Goal: Information Seeking & Learning: Learn about a topic

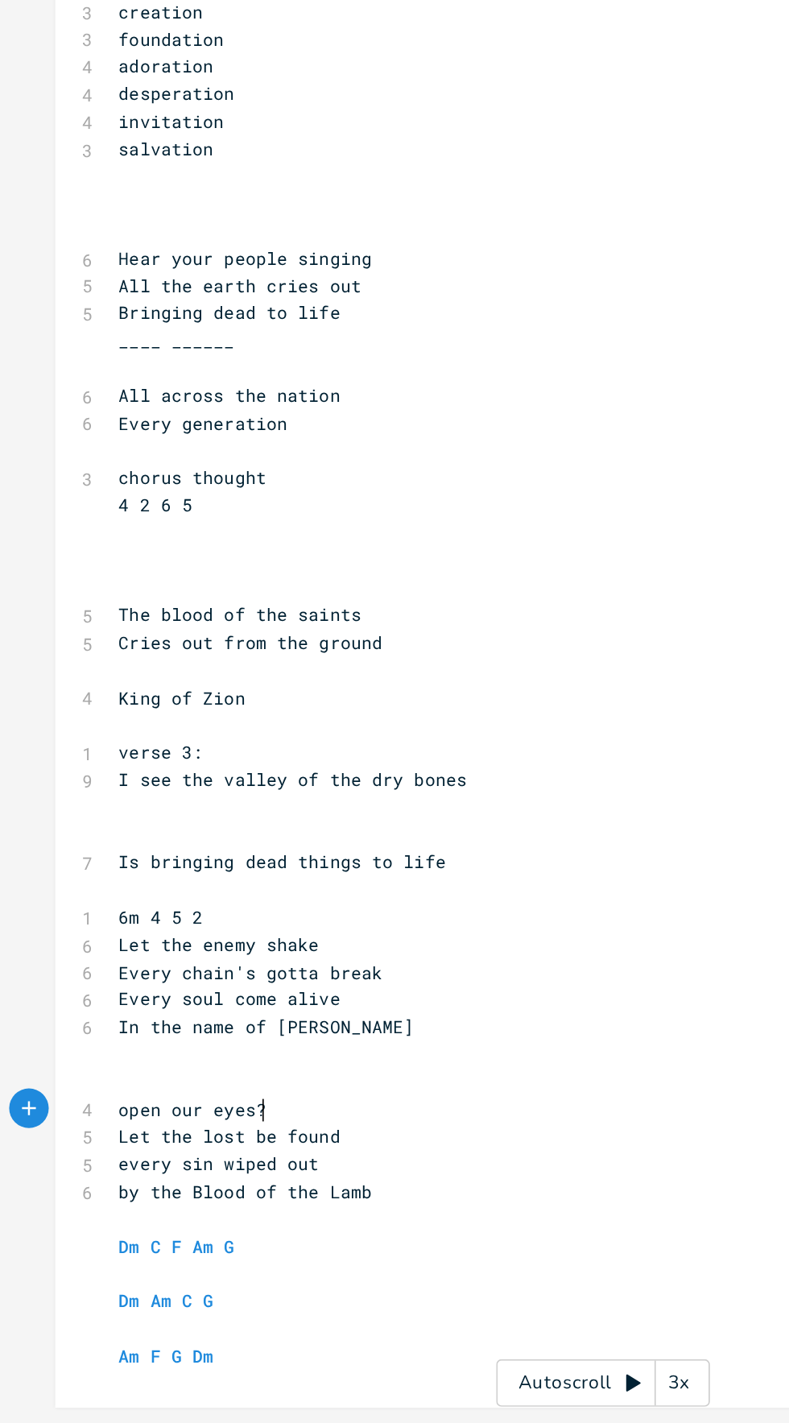
scroll to position [57, 0]
click at [78, 1224] on pre "open our eyes?" at bounding box center [363, 1232] width 582 height 17
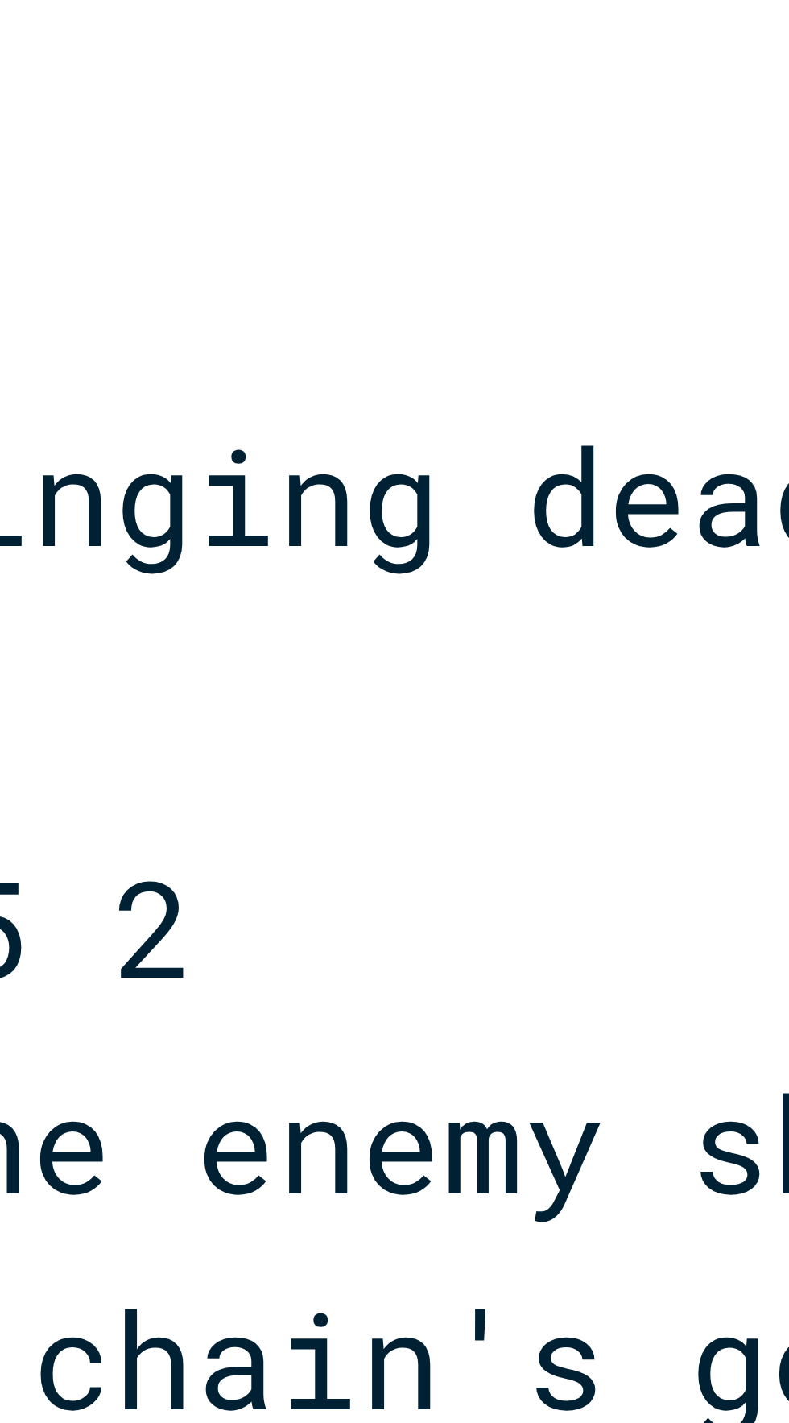
type textarea "O"
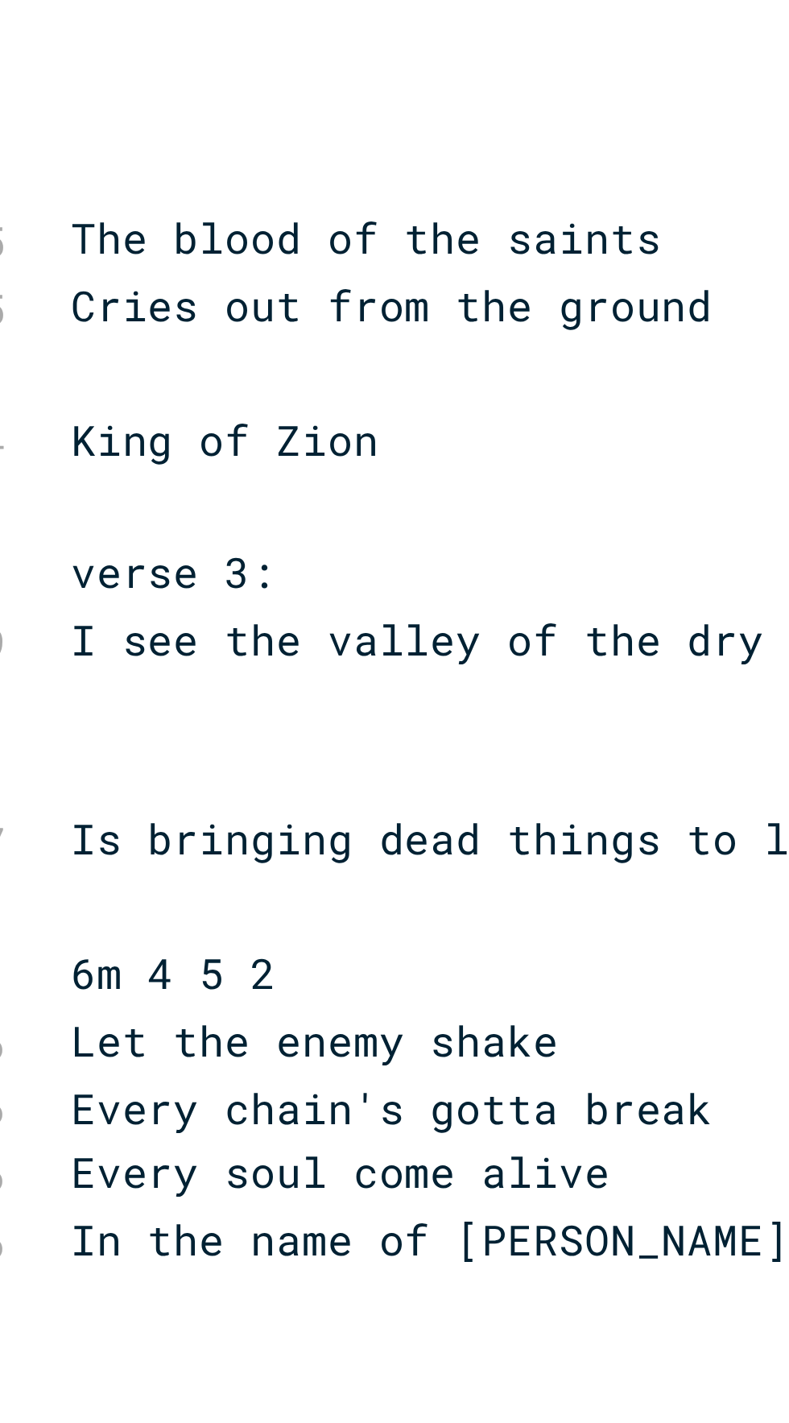
scroll to position [0, 30]
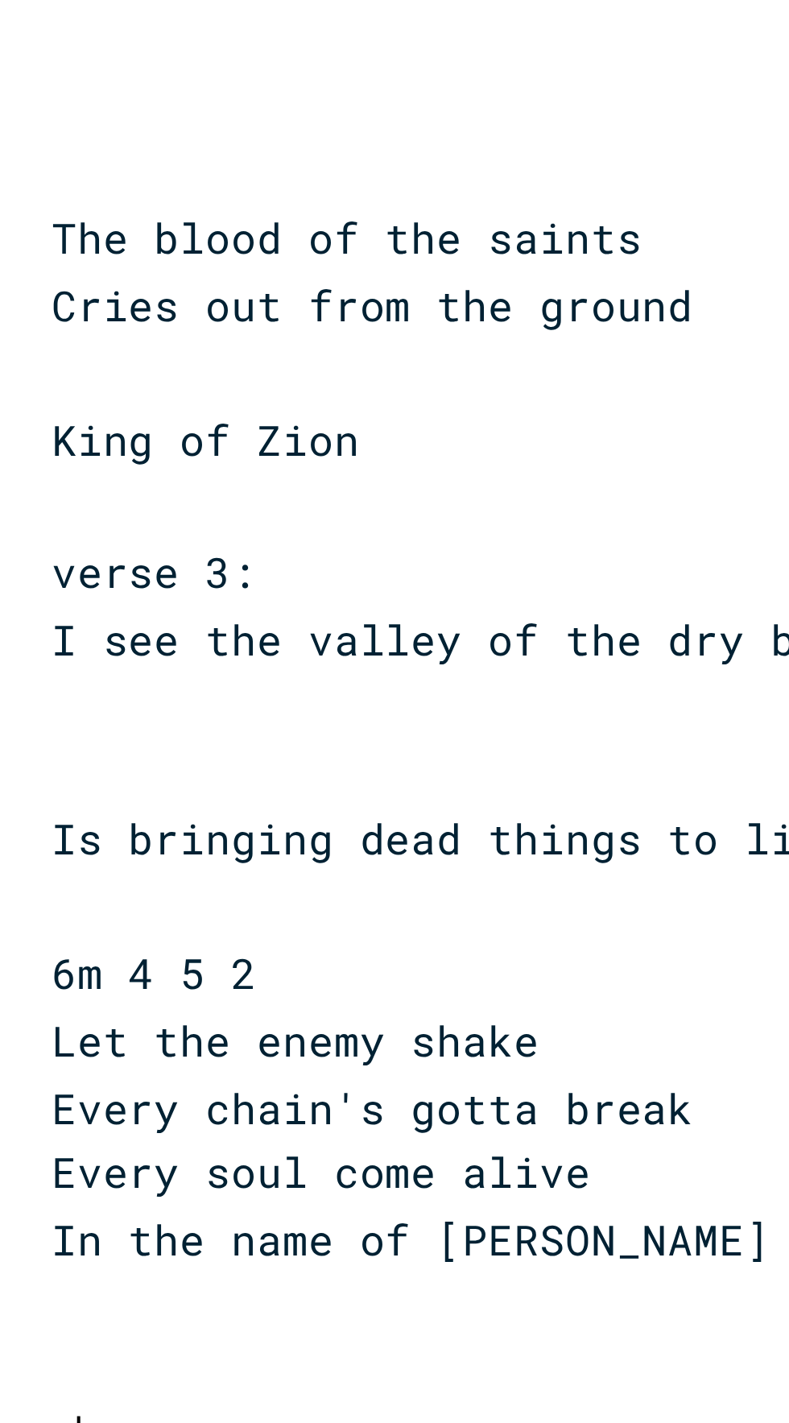
click at [135, 1224] on pre "Open our eyes?" at bounding box center [333, 1232] width 582 height 17
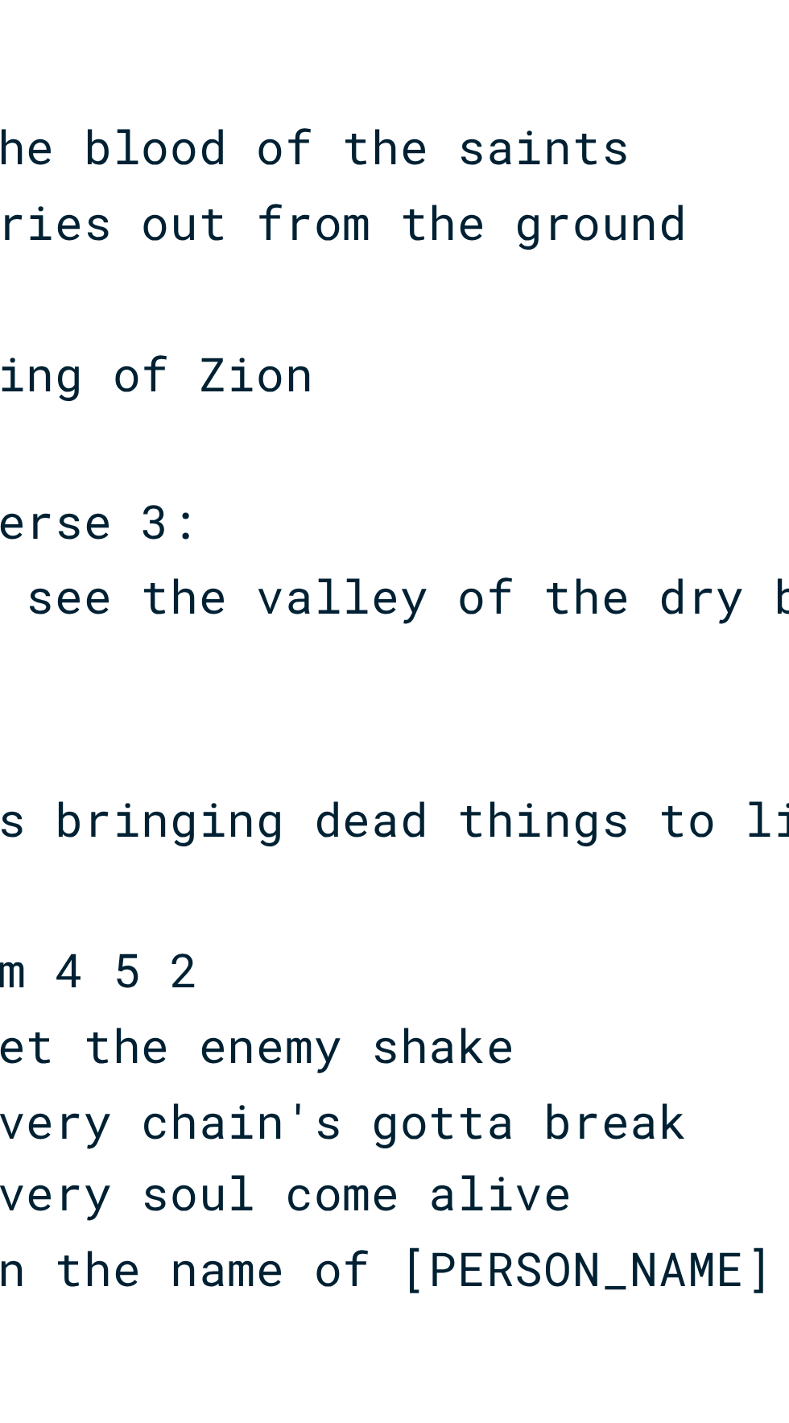
scroll to position [0, 0]
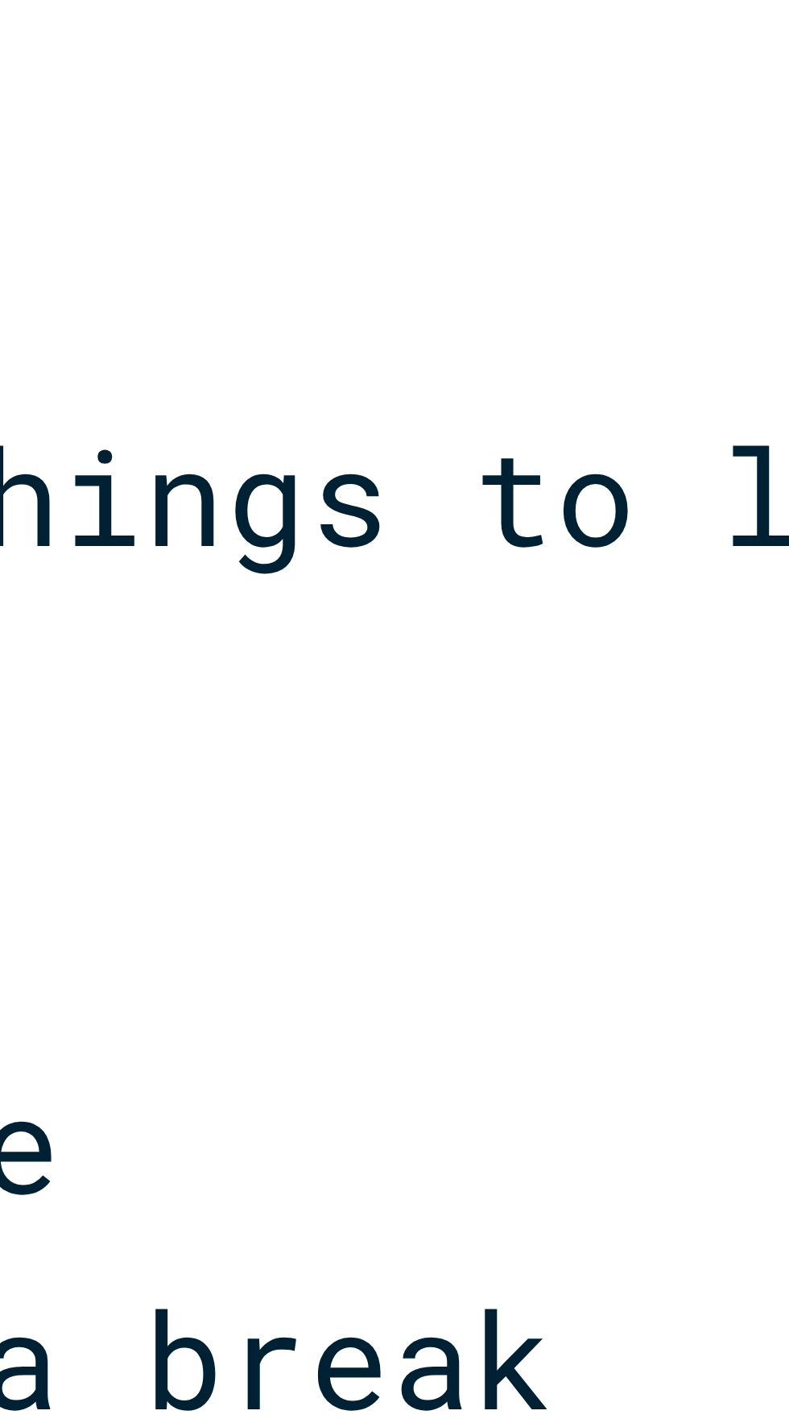
click at [193, 1274] on pre "by the Blood of the Lamb" at bounding box center [333, 1282] width 582 height 17
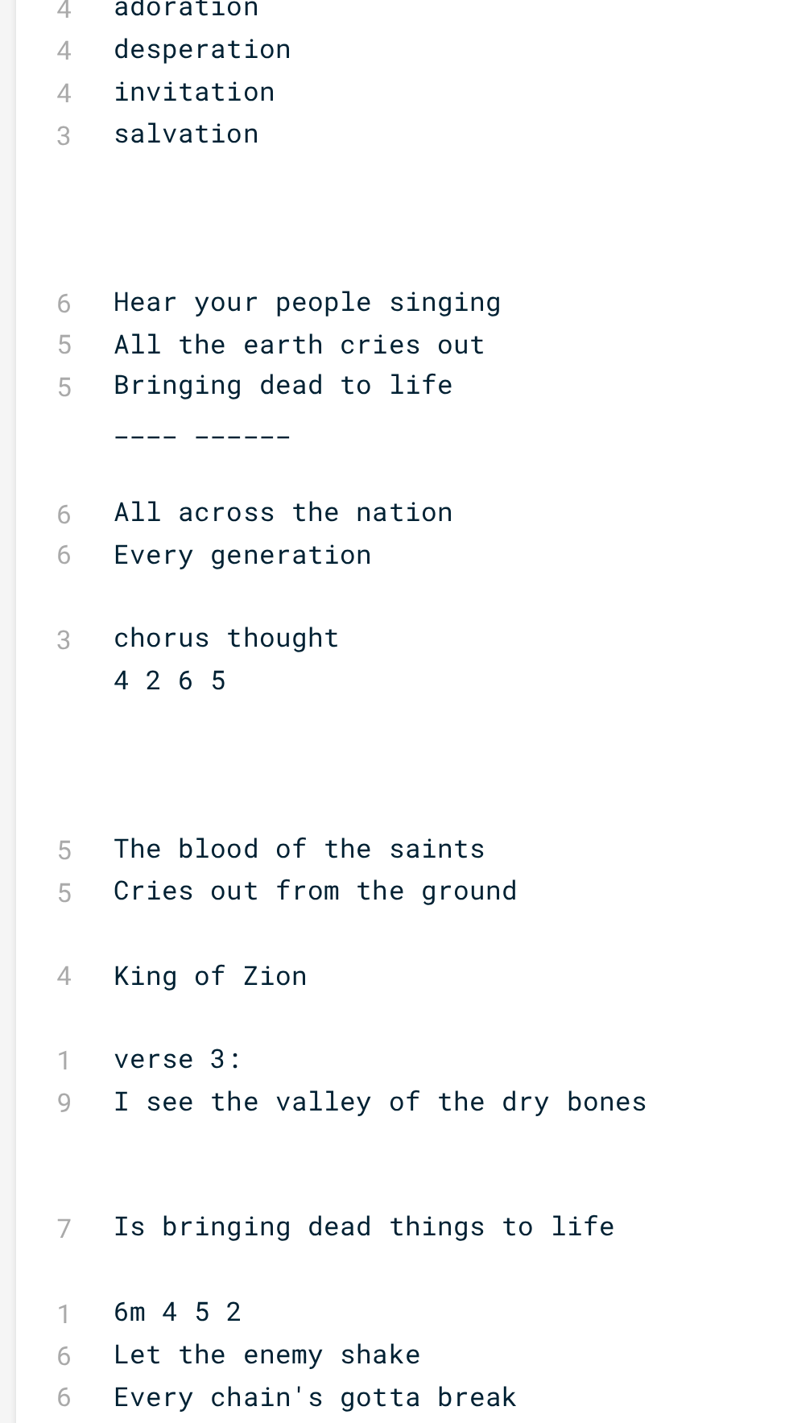
scroll to position [126, 0]
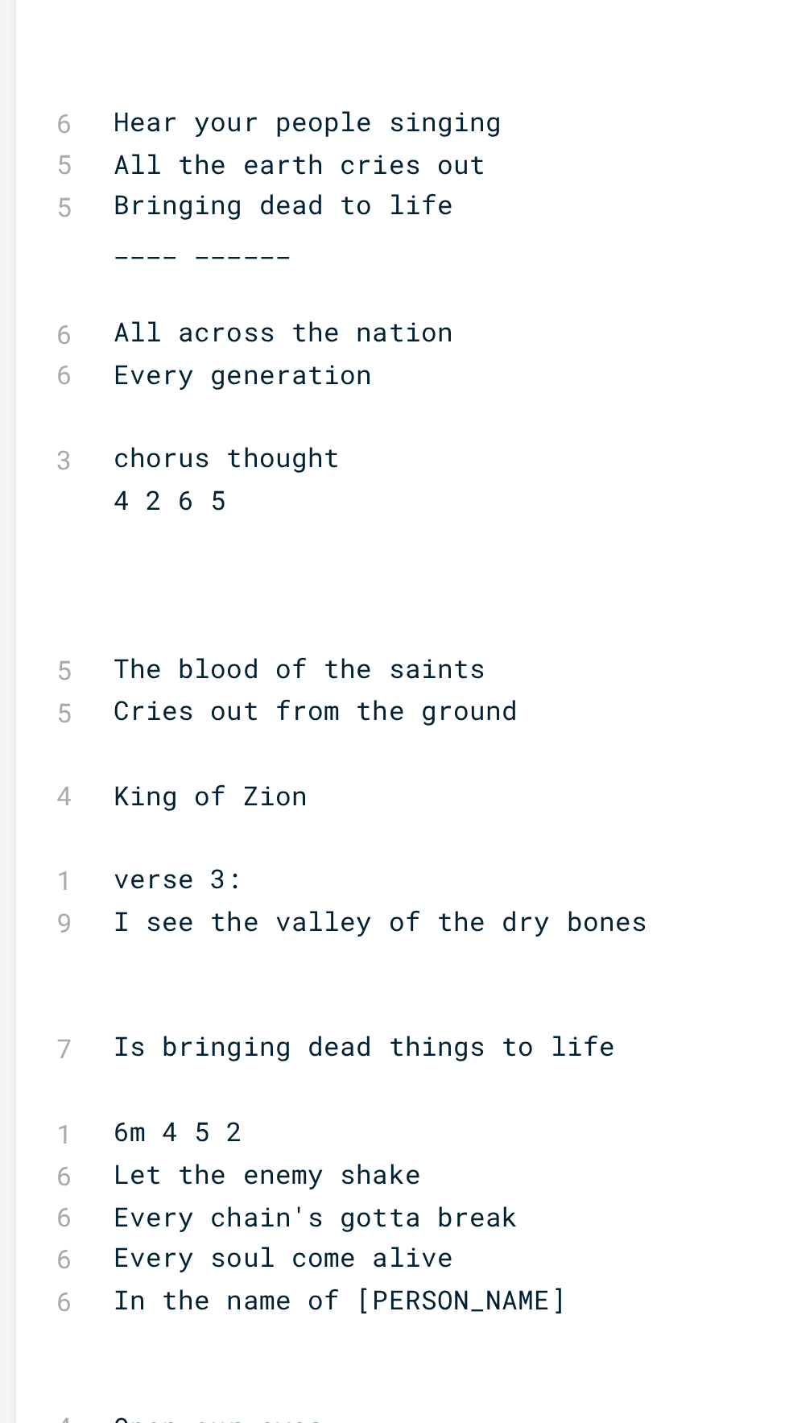
click at [134, 1258] on span "every sin wiped out" at bounding box center [107, 1265] width 122 height 14
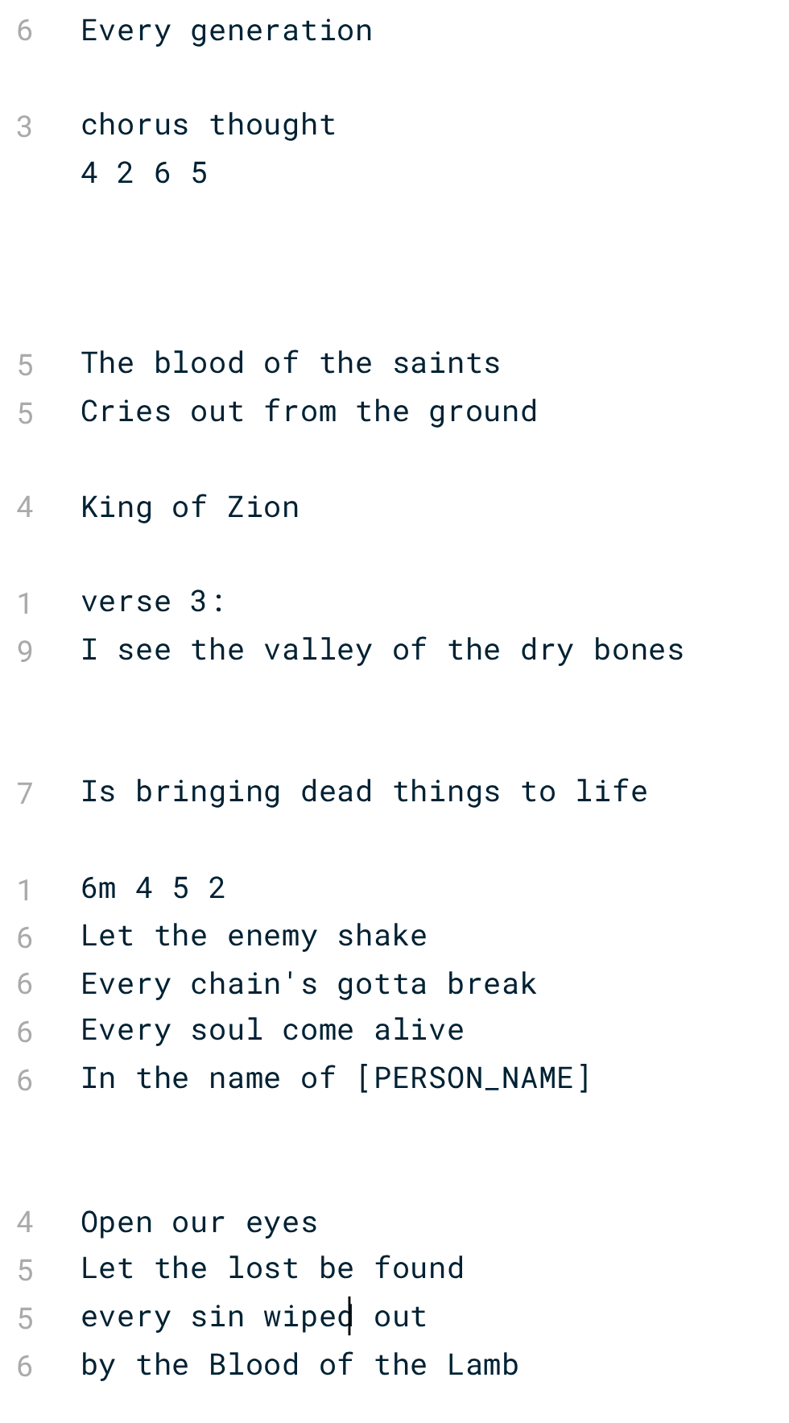
scroll to position [0, 36]
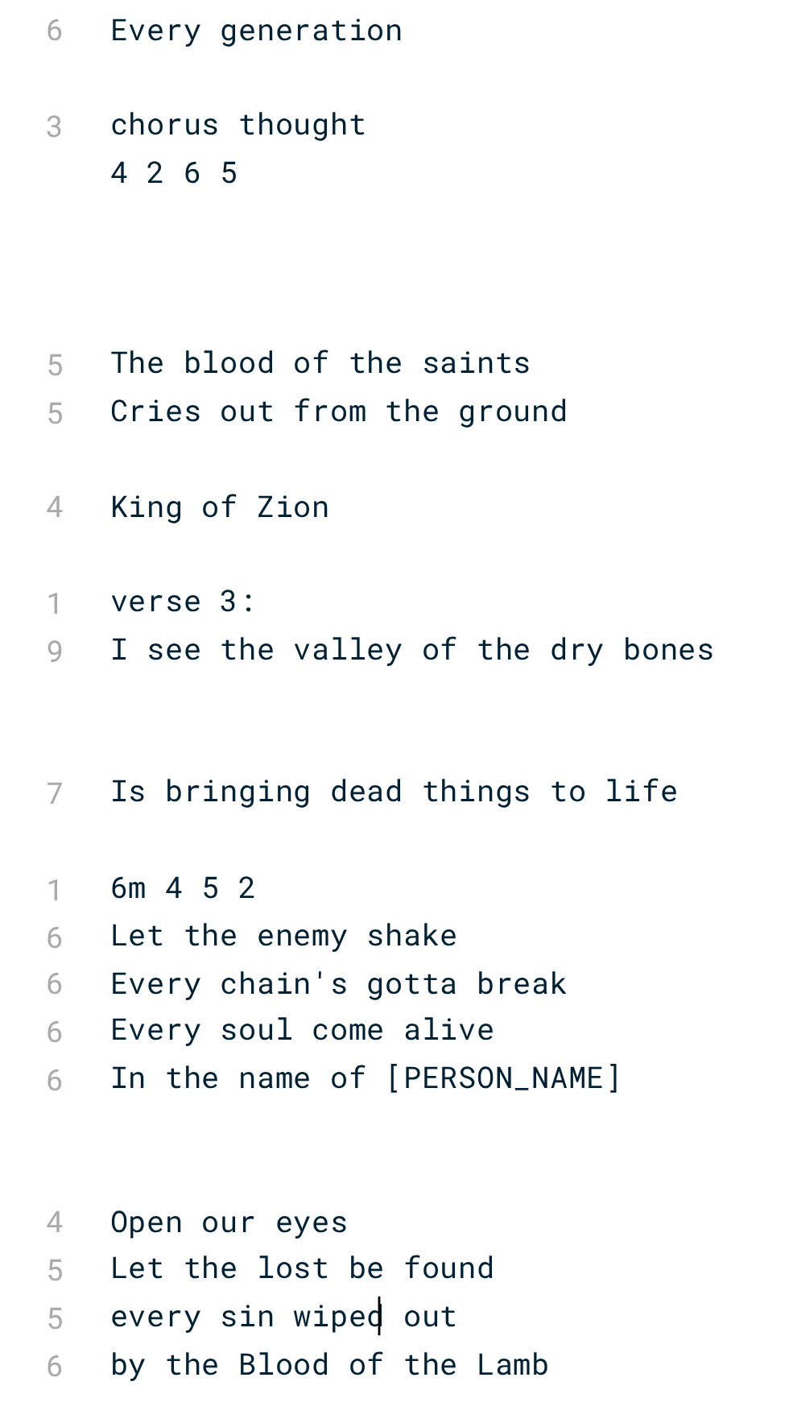
click at [160, 1257] on pre "every sin wiped out" at bounding box center [326, 1265] width 582 height 17
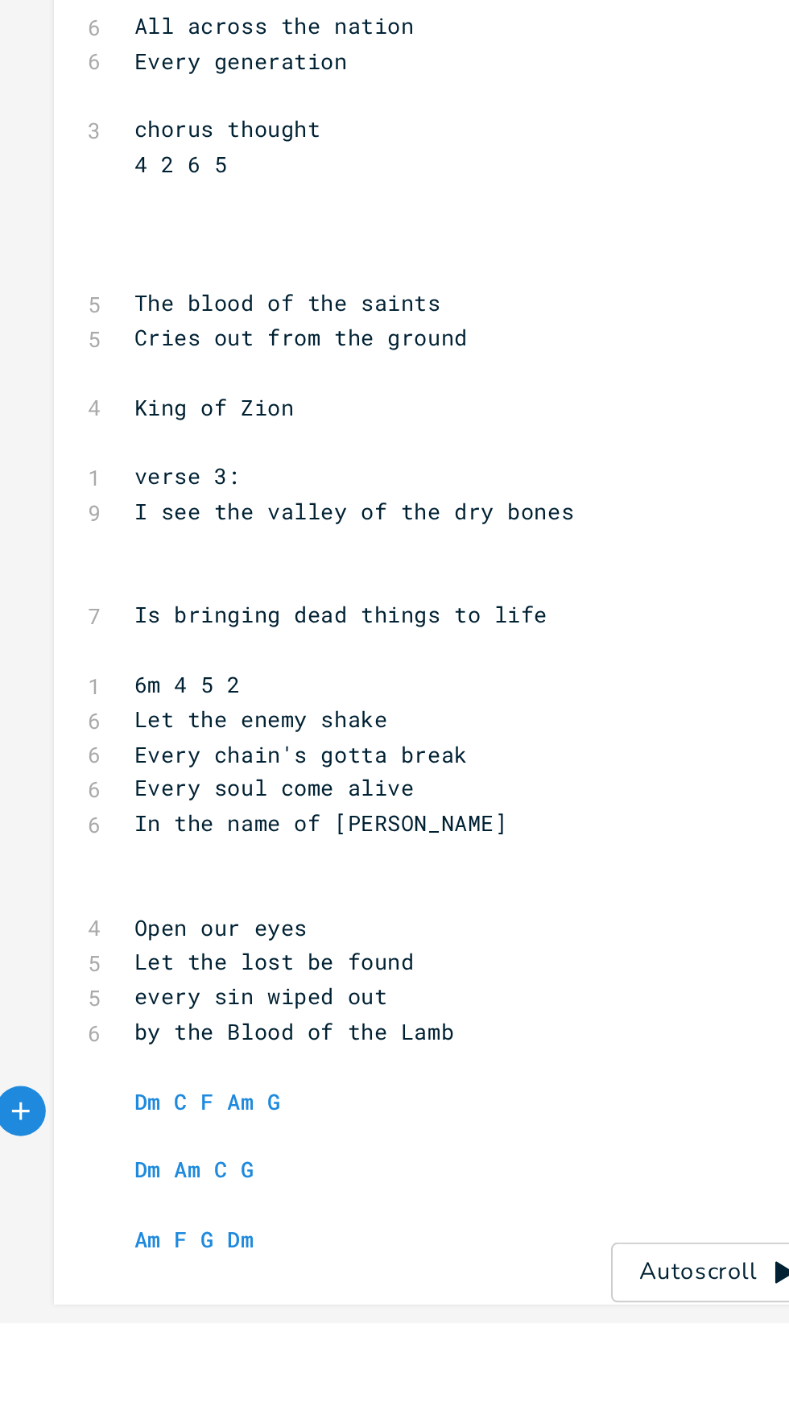
scroll to position [56, 0]
